Goal: Task Accomplishment & Management: Use online tool/utility

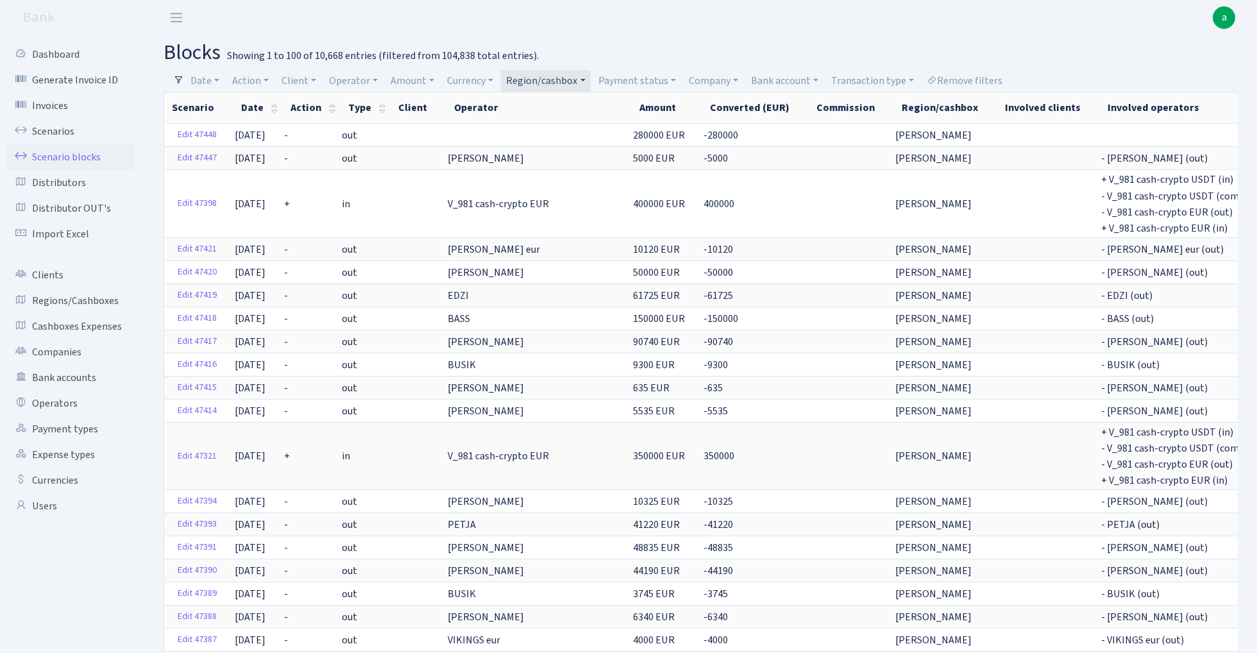
select select "100"
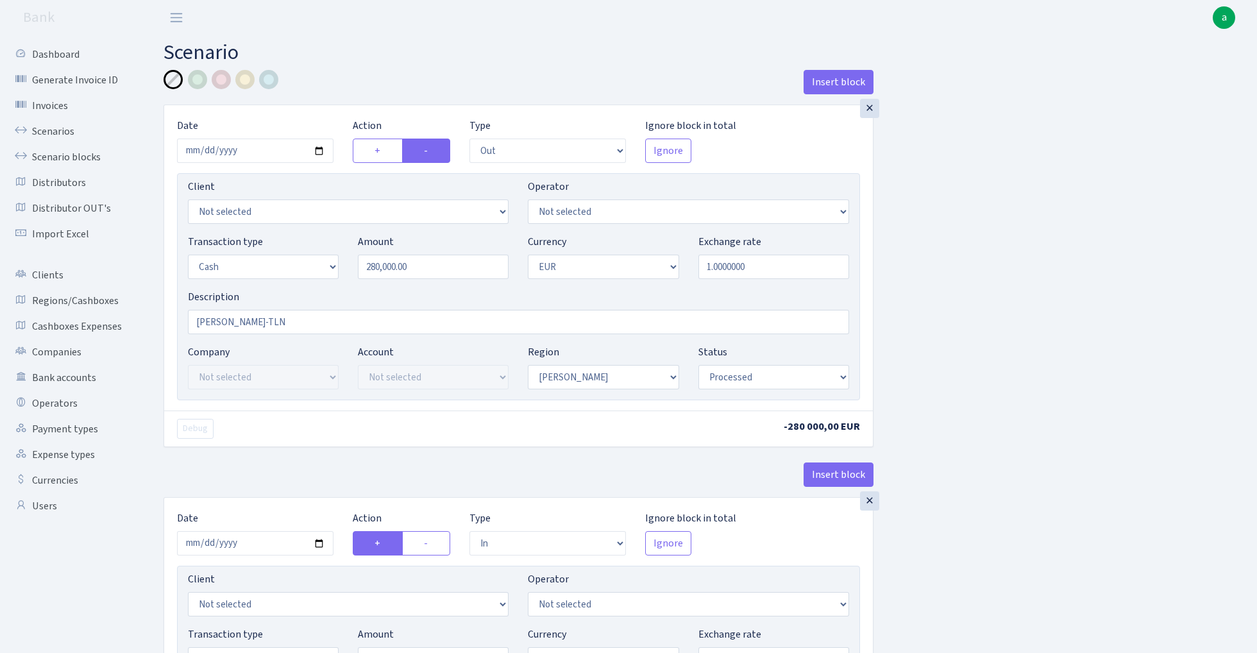
select select "out"
select select "1"
select select "processed"
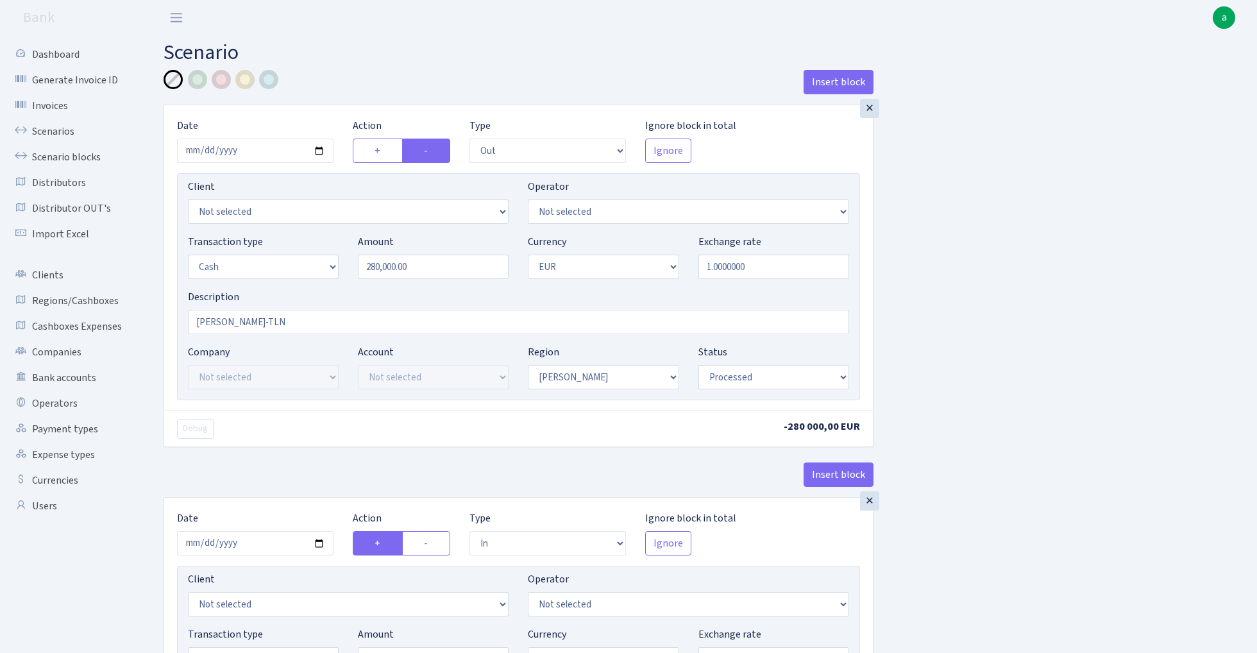
select select "in"
select select "1"
select select "2"
select select "processed"
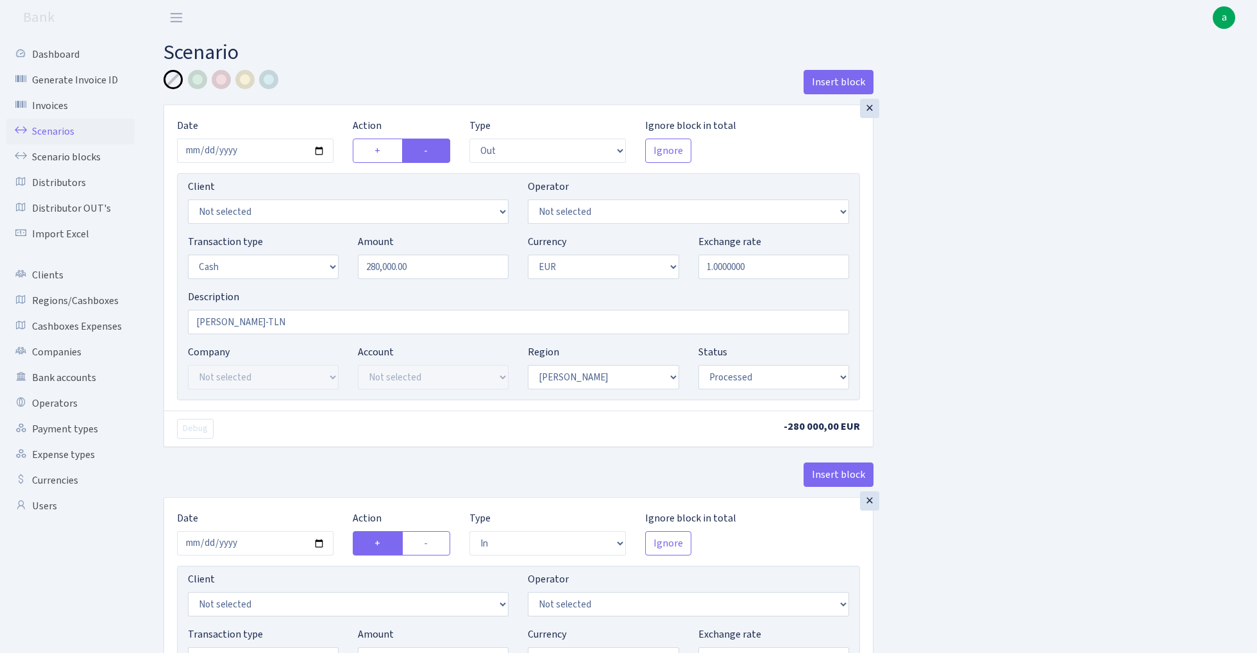
click at [55, 132] on link "Scenarios" at bounding box center [70, 132] width 128 height 26
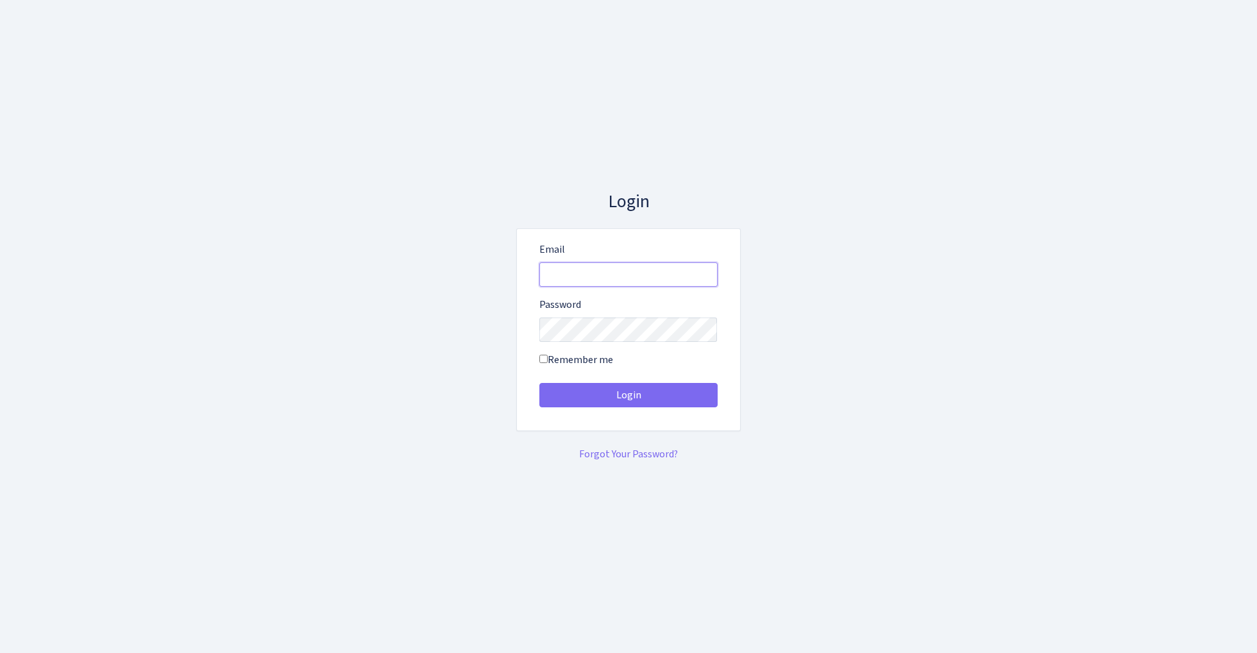
type input "[EMAIL_ADDRESS][DOMAIN_NAME]"
click at [628, 395] on button "Login" at bounding box center [628, 395] width 178 height 24
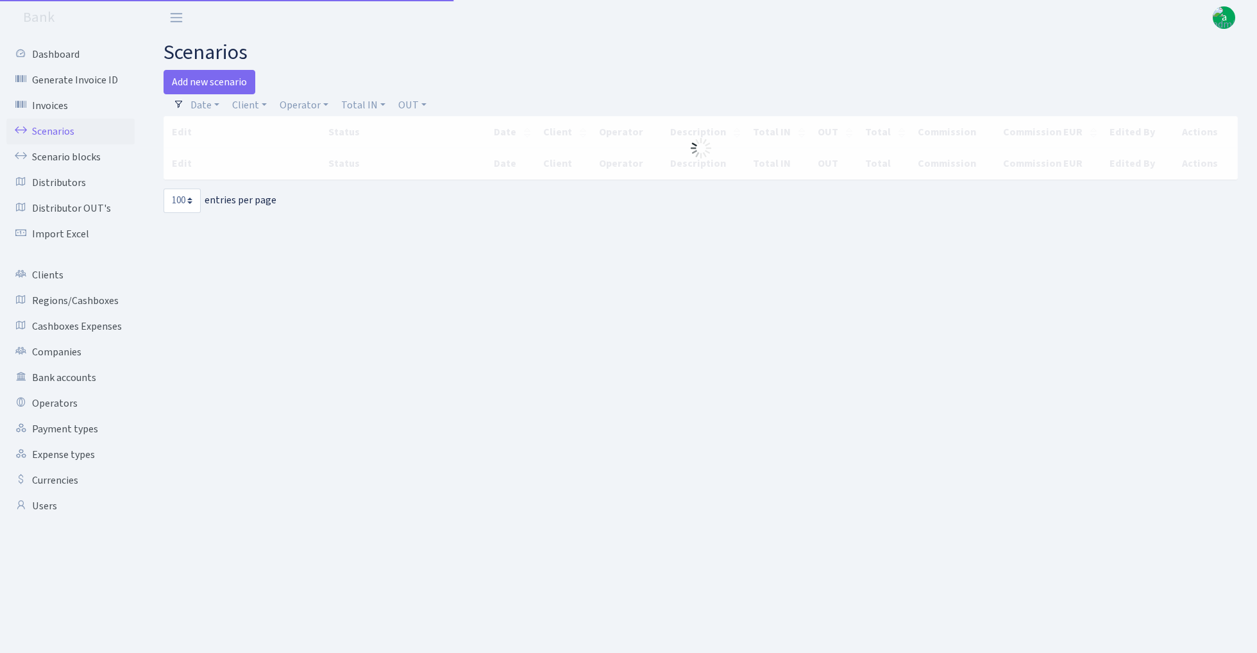
select select "100"
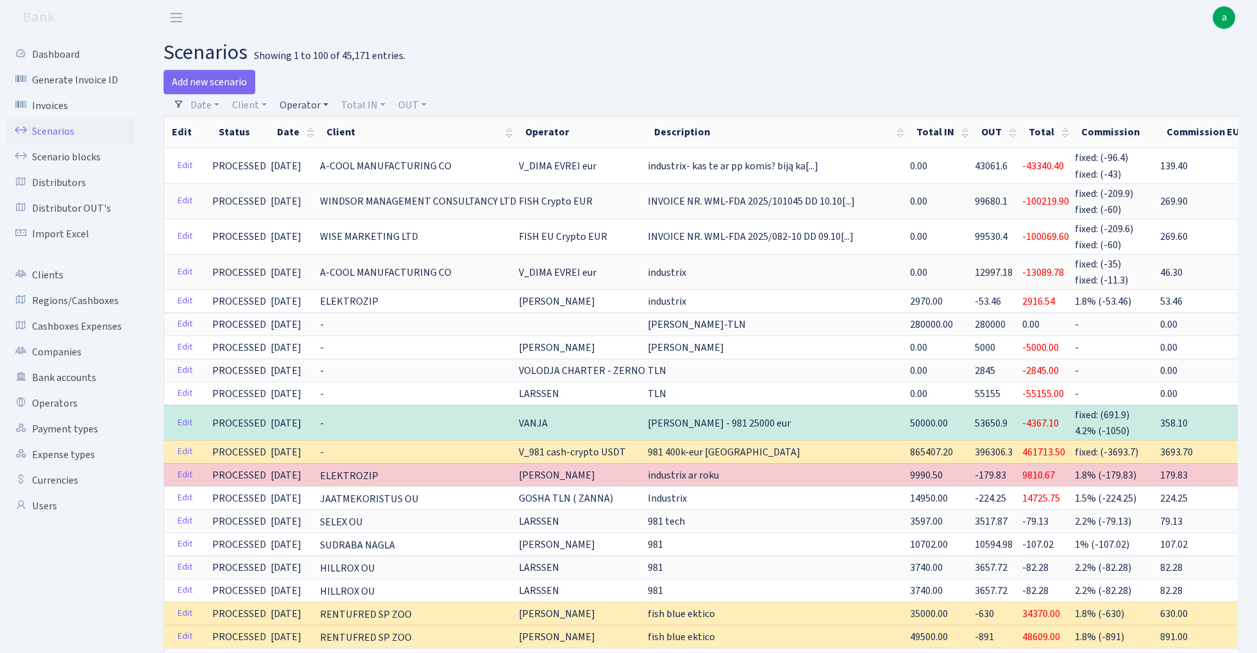
click at [312, 103] on link "Operator" at bounding box center [303, 105] width 59 height 22
click at [309, 153] on input "search" at bounding box center [325, 151] width 94 height 20
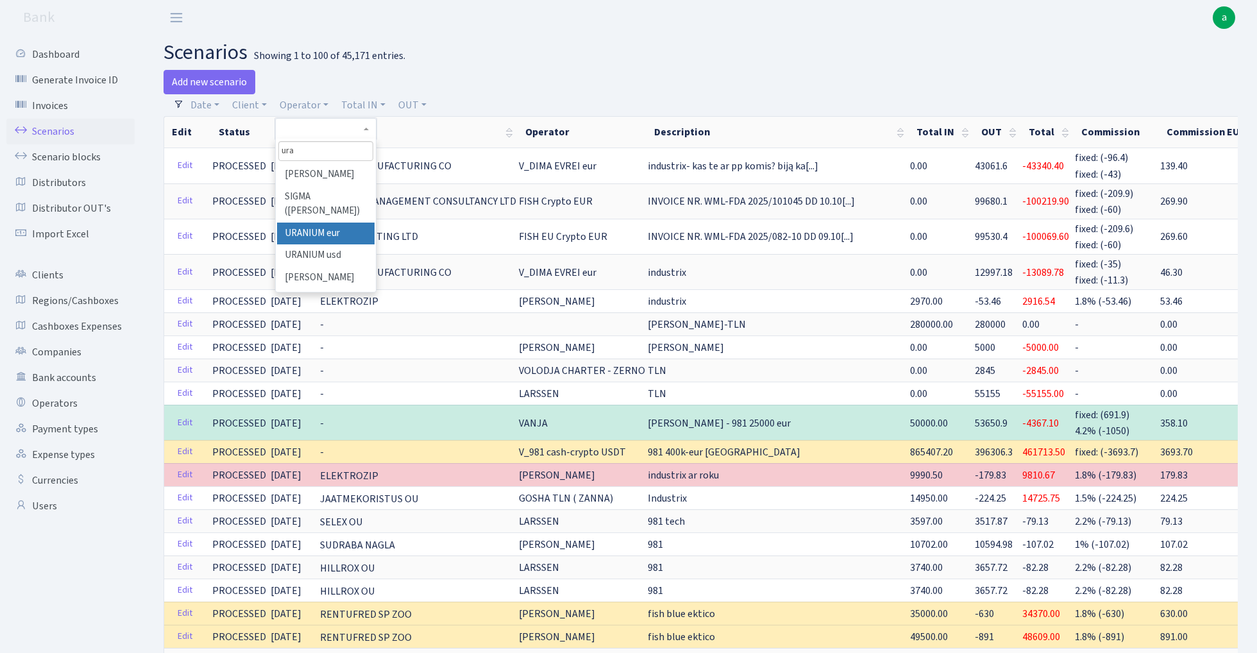
type input "ura"
click at [344, 227] on li "URANIUM eur" at bounding box center [325, 234] width 97 height 22
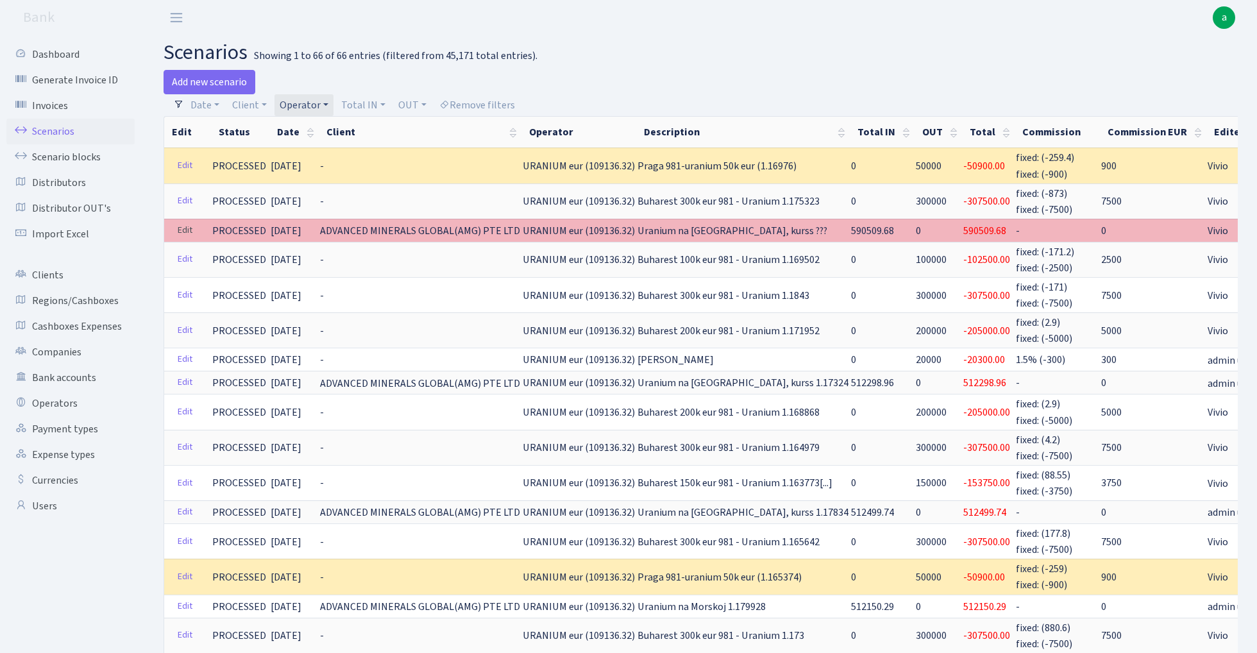
click at [183, 232] on link "Edit" at bounding box center [185, 231] width 26 height 20
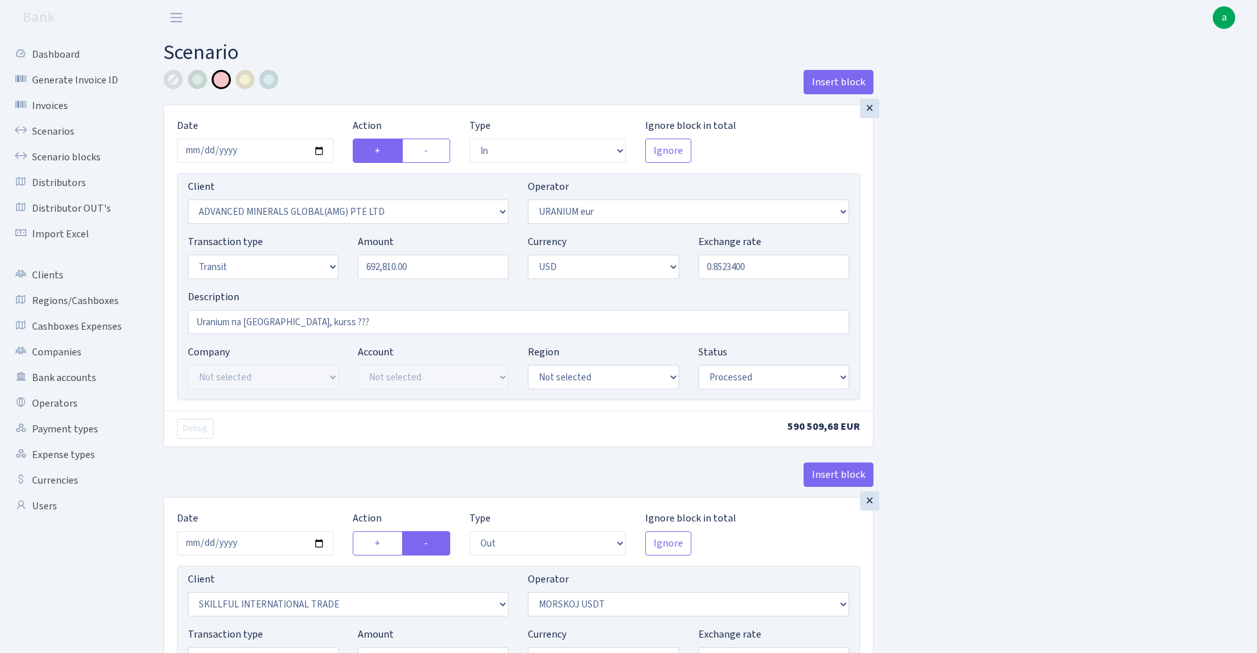
select select "in"
select select "2831"
select select "393"
select select "5"
select select "2"
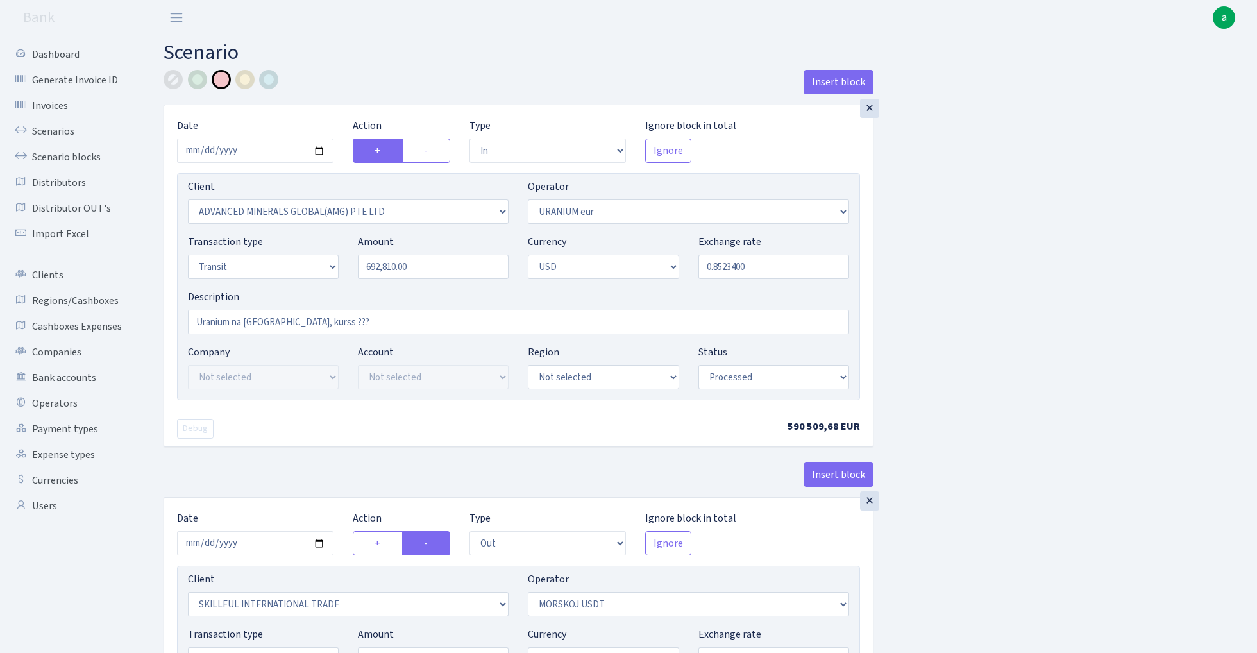
select select "processed"
select select "out"
select select "2655"
select select "324"
select select "5"
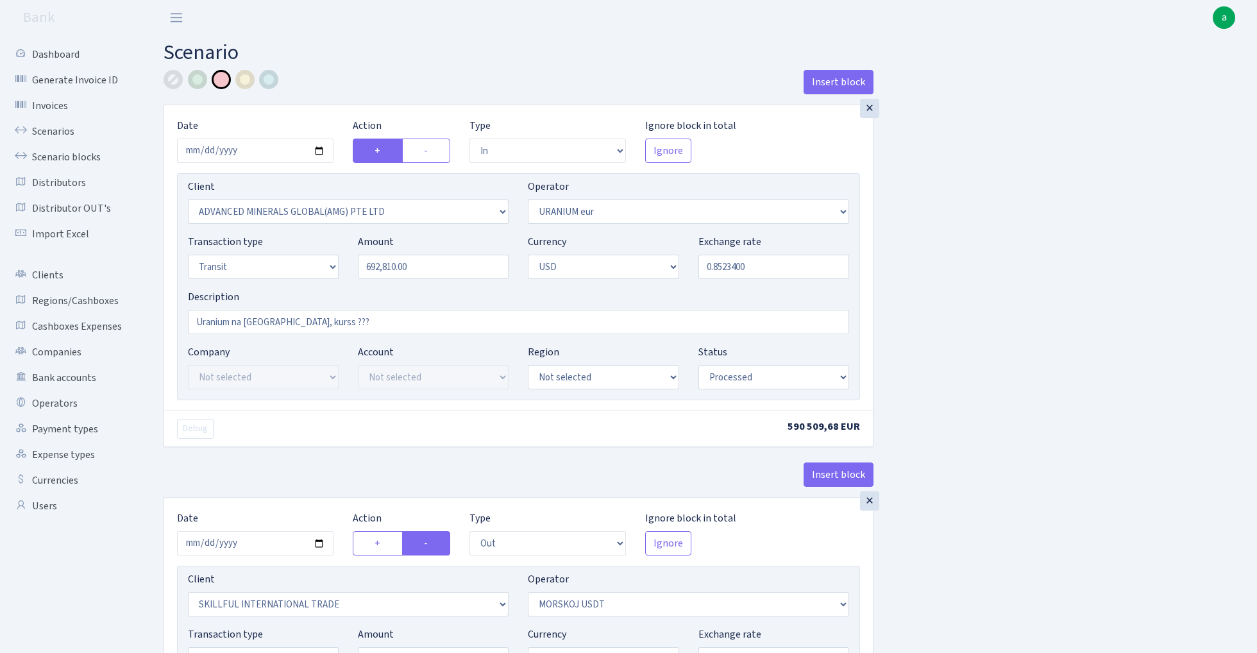
select select "2"
select select "processed"
click at [437, 266] on input "692810.00" at bounding box center [433, 267] width 151 height 24
type input "692810.00"
